Goal: Find contact information: Find contact information

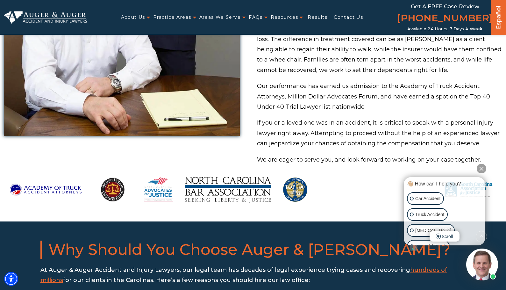
scroll to position [509, 0]
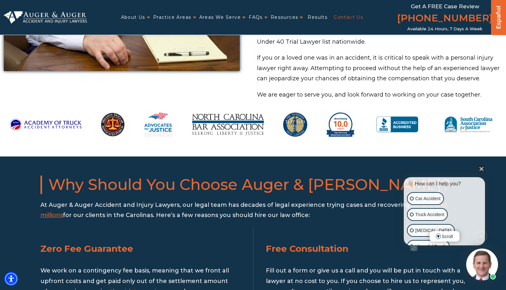
click at [354, 14] on link "Contact Us" at bounding box center [347, 17] width 29 height 13
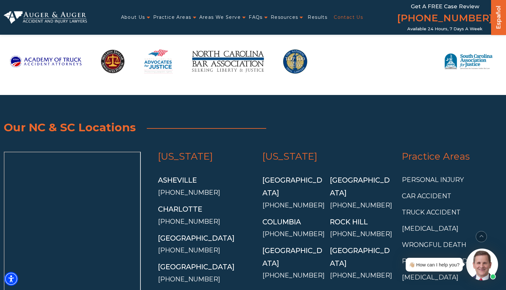
scroll to position [1348, 0]
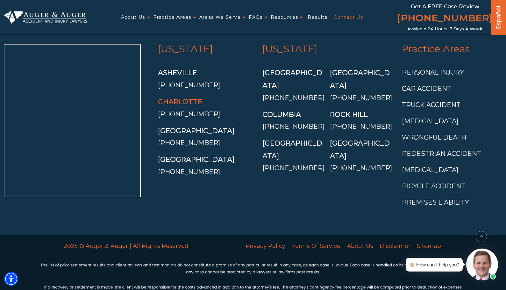
click at [181, 97] on link "Charlotte" at bounding box center [180, 101] width 44 height 9
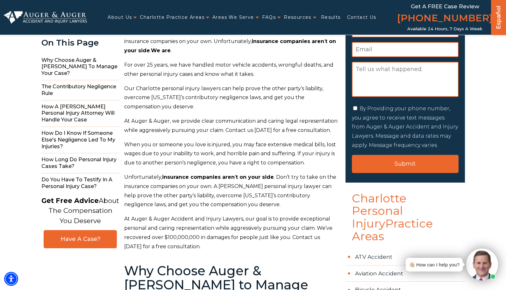
scroll to position [127, 0]
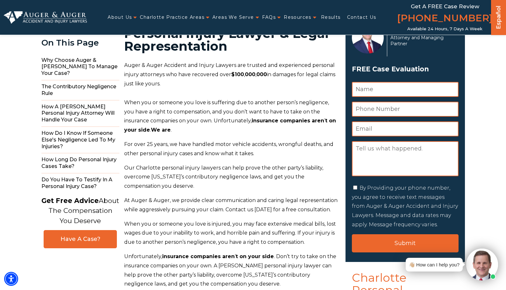
scroll to position [0, 0]
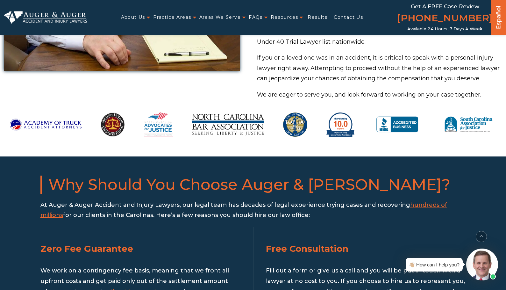
scroll to position [509, 0]
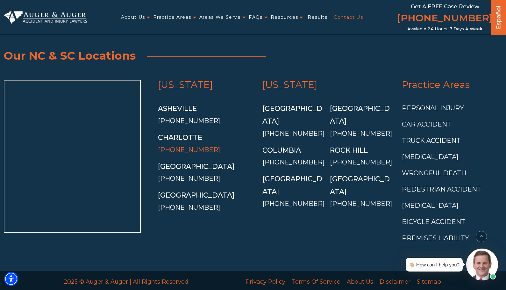
scroll to position [1253, 0]
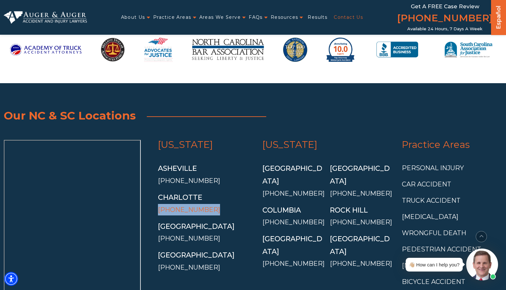
drag, startPoint x: 196, startPoint y: 180, endPoint x: 158, endPoint y: 180, distance: 37.9
click at [158, 191] on li "Charlotte (704) 208-4828" at bounding box center [206, 203] width 96 height 24
copy link "[PHONE_NUMBER]"
